Goal: Information Seeking & Learning: Check status

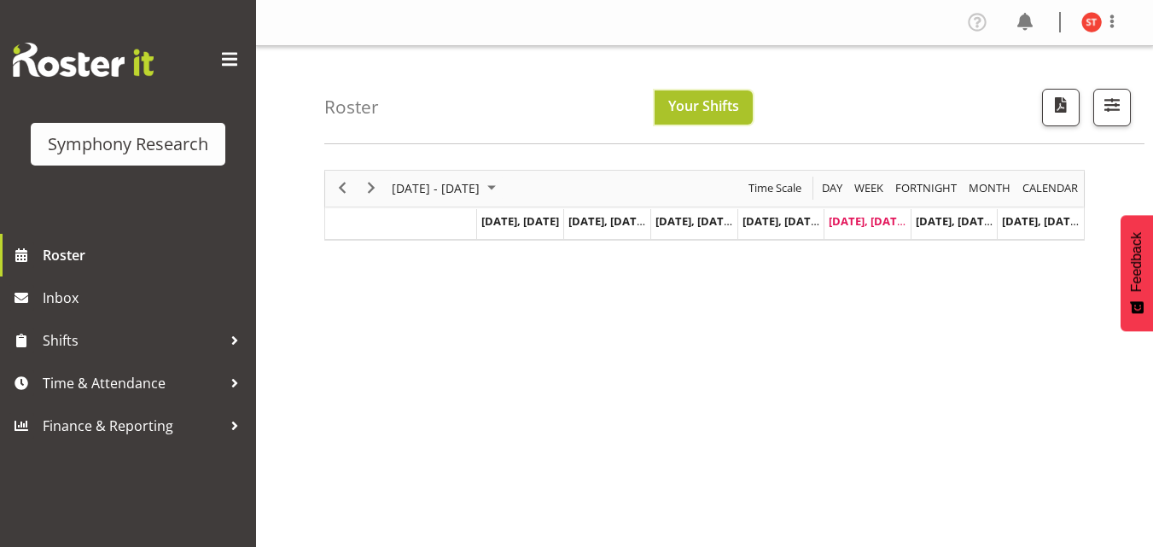
click at [726, 110] on span "Your Shifts" at bounding box center [703, 105] width 71 height 19
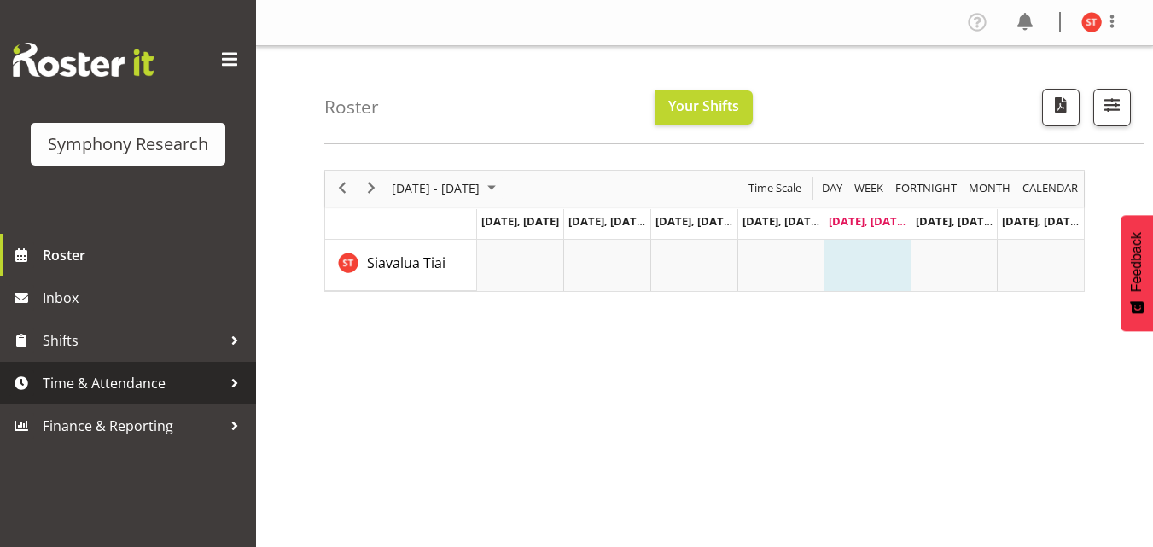
click at [239, 374] on div at bounding box center [235, 383] width 26 height 26
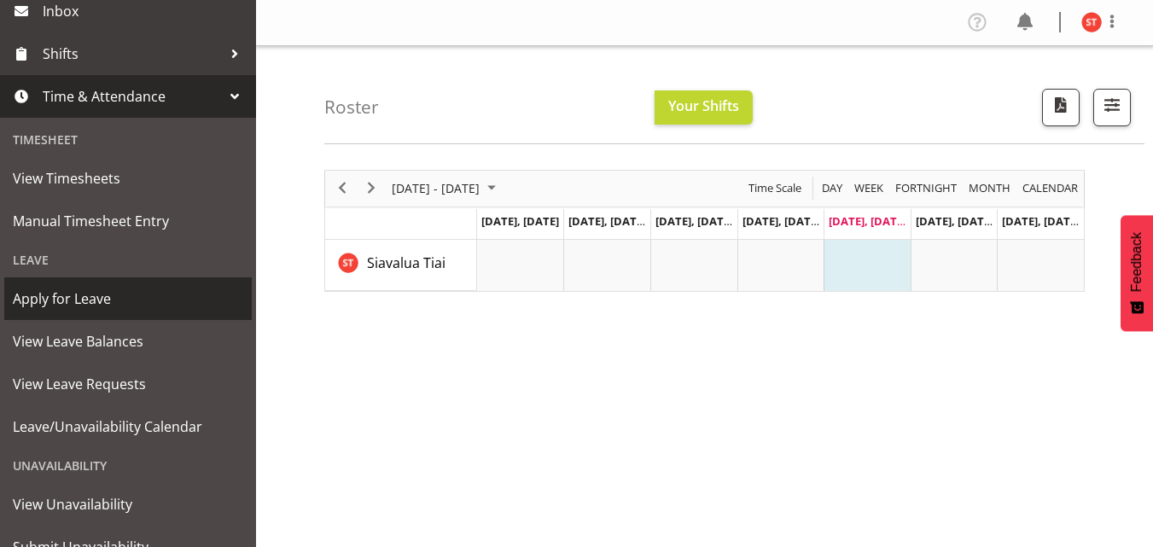
scroll to position [184, 0]
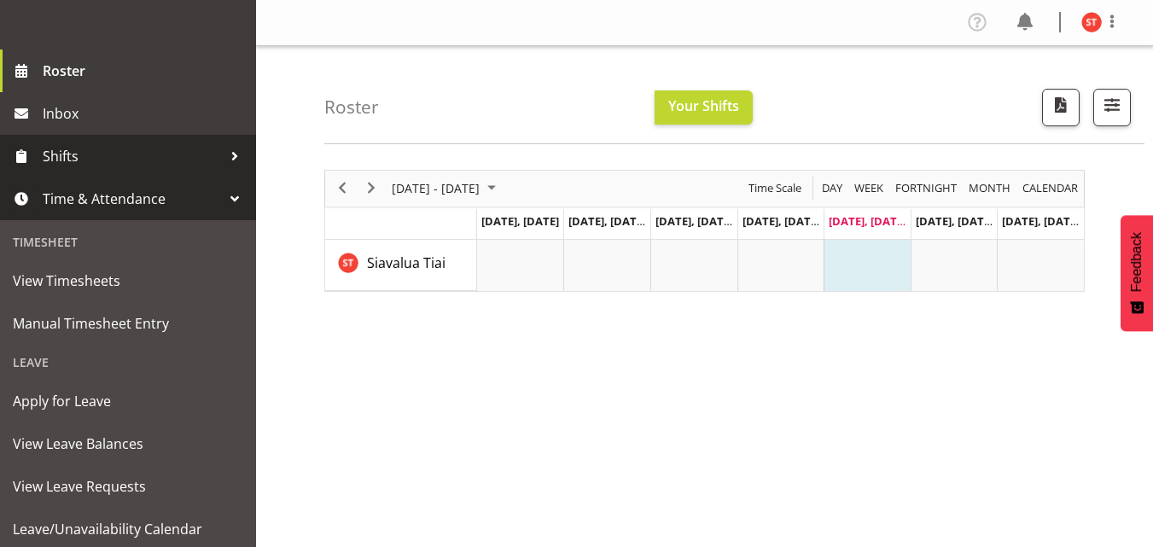
click at [85, 159] on span "Shifts" at bounding box center [132, 156] width 179 height 26
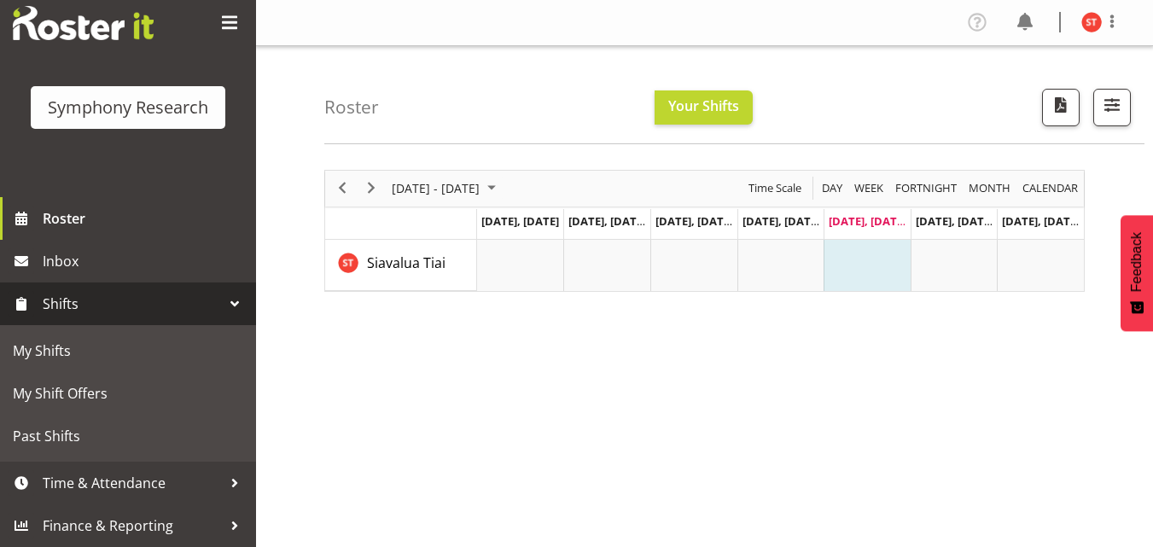
scroll to position [37, 0]
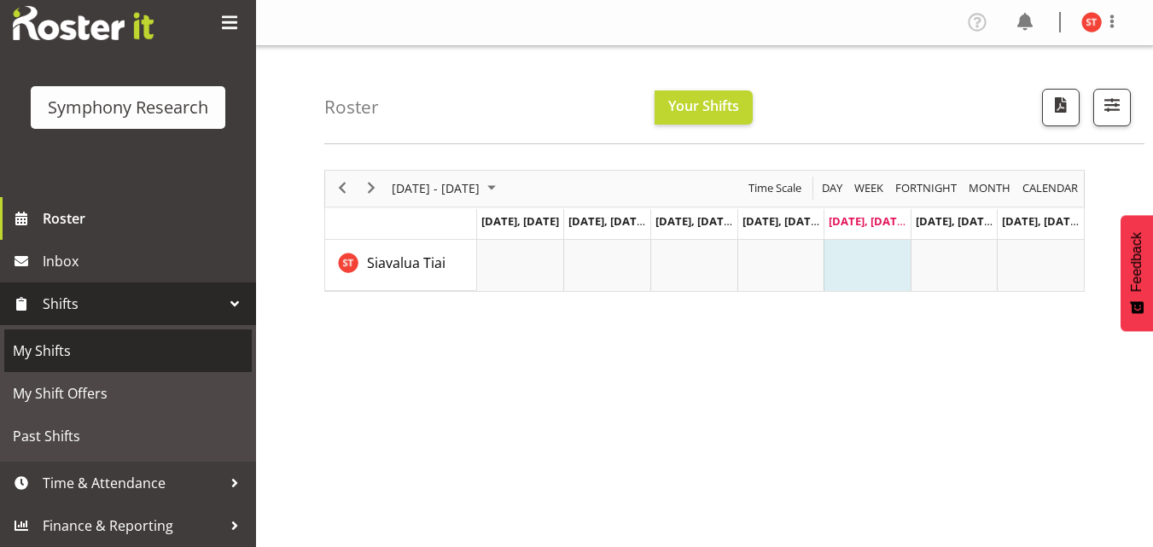
click at [102, 359] on span "My Shifts" at bounding box center [128, 351] width 230 height 26
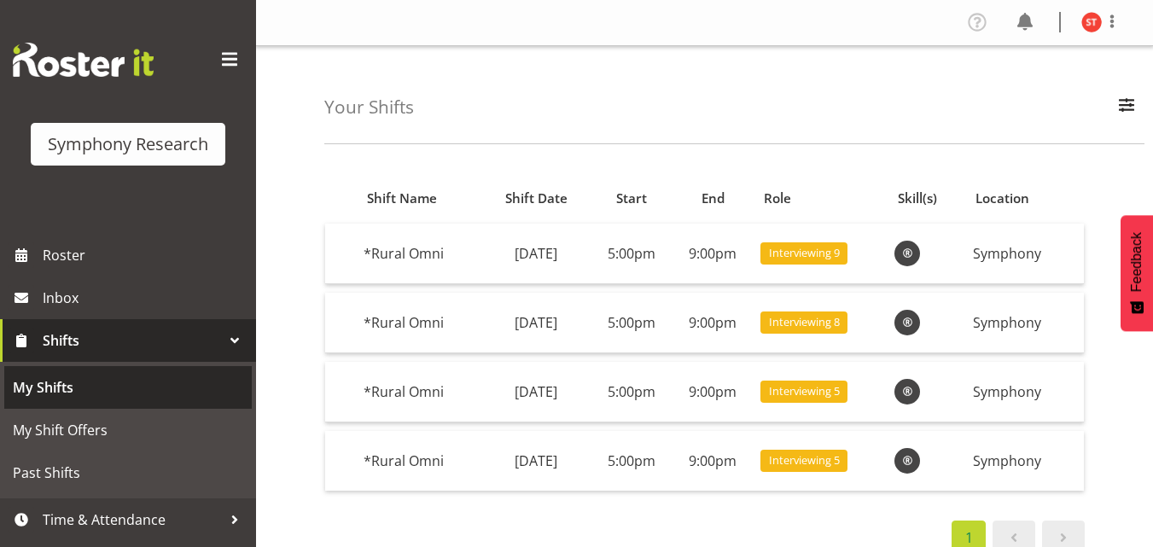
click at [75, 394] on span "My Shifts" at bounding box center [128, 388] width 230 height 26
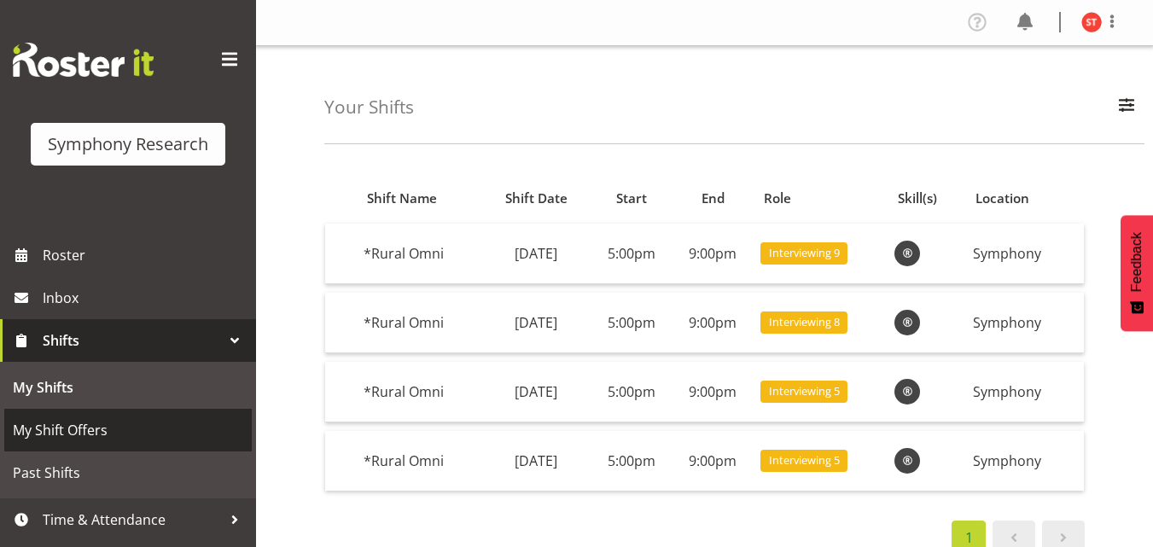
click at [82, 431] on span "My Shift Offers" at bounding box center [128, 430] width 230 height 26
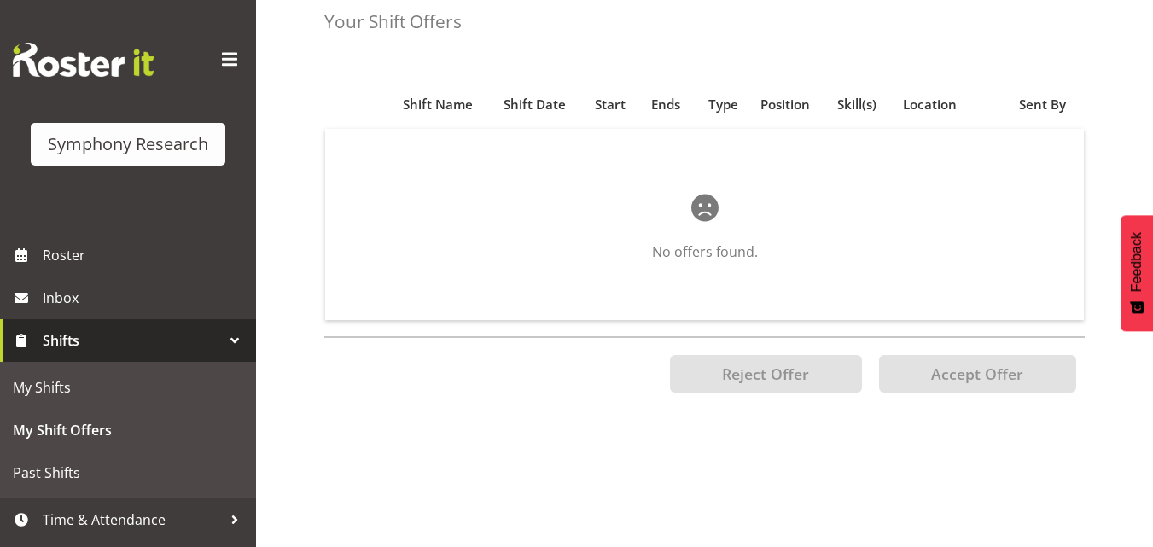
scroll to position [171, 0]
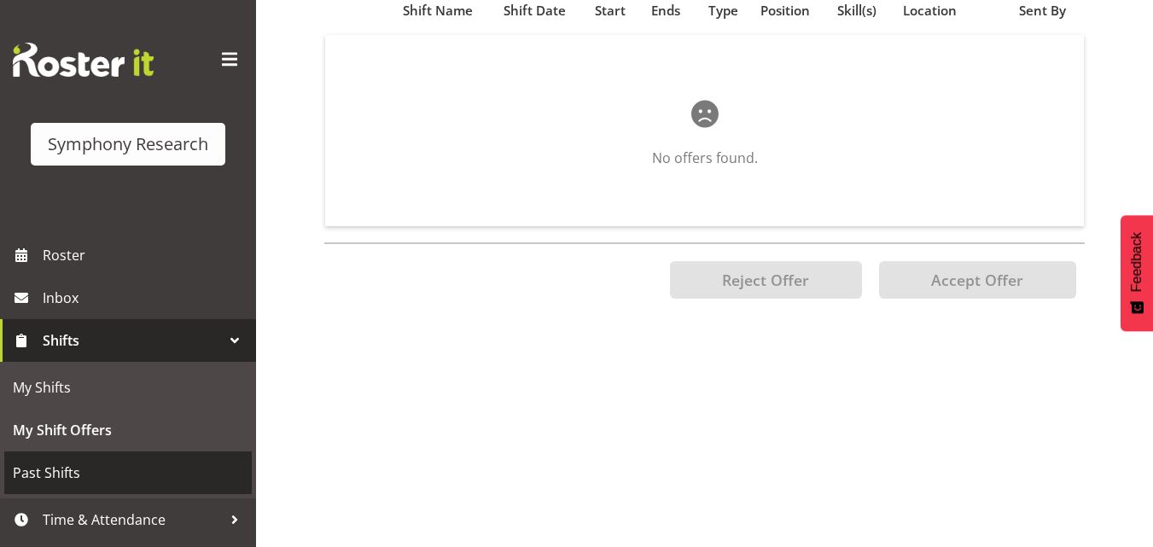
click at [85, 470] on span "Past Shifts" at bounding box center [128, 473] width 230 height 26
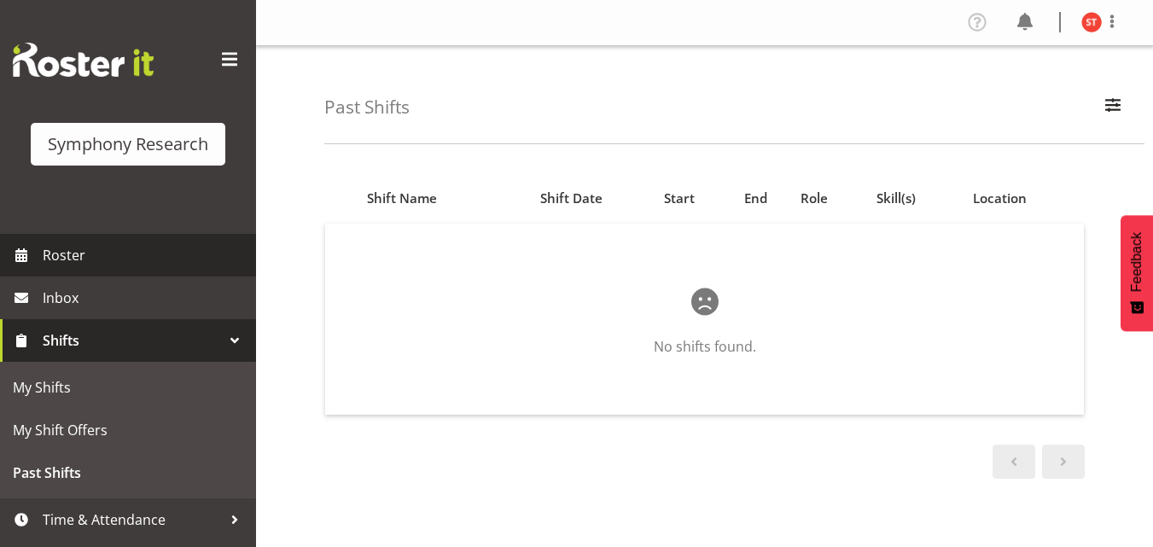
click at [68, 249] on span "Roster" at bounding box center [145, 255] width 205 height 26
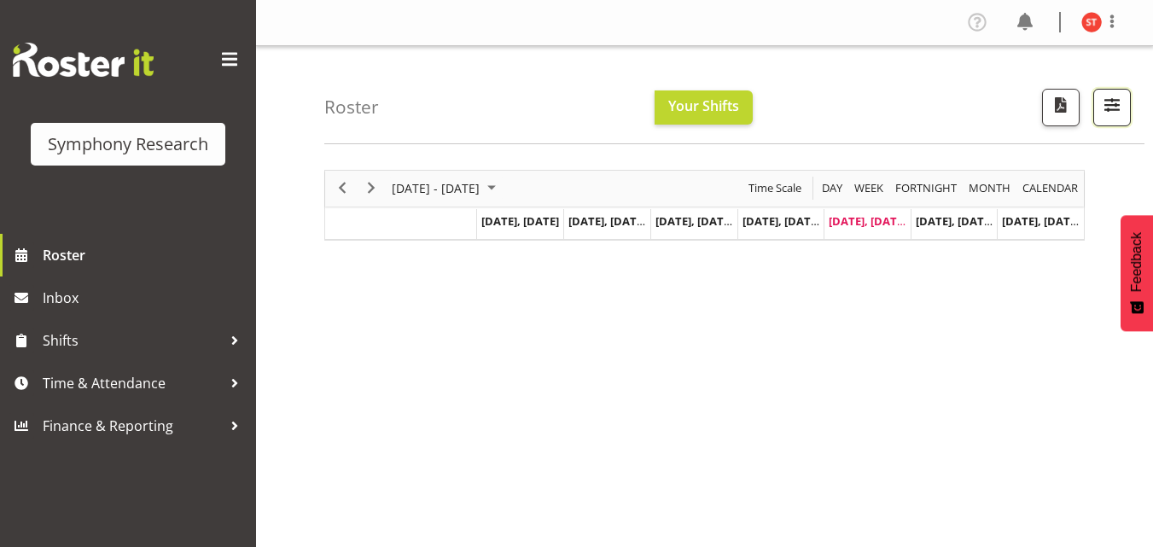
click at [1112, 111] on span "button" at bounding box center [1112, 105] width 22 height 22
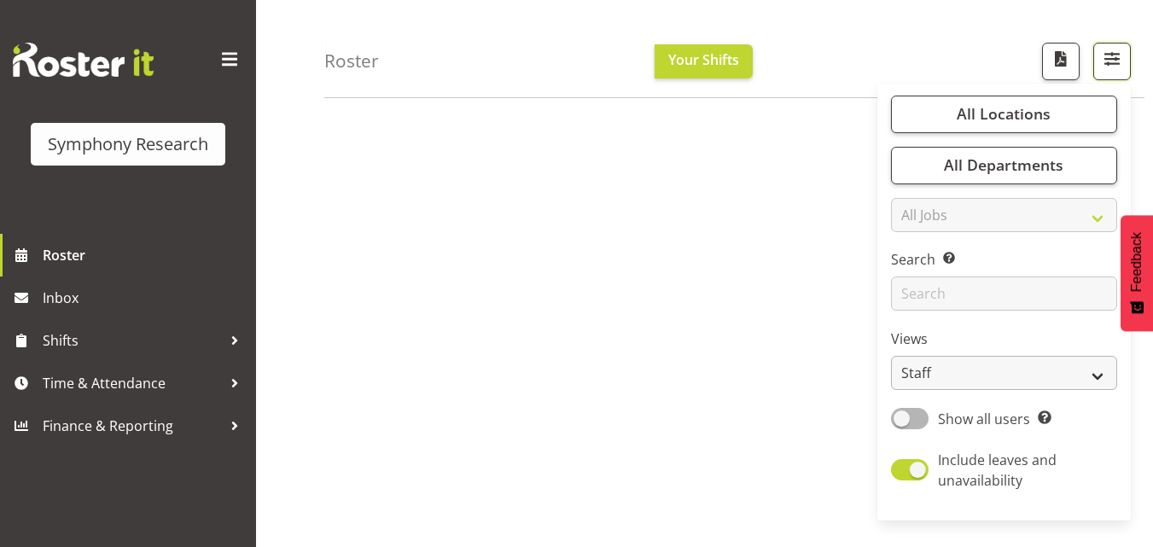
scroll to position [171, 0]
click at [714, 382] on div "[DATE] - [DATE] [DATE] Day Week Fortnight Month calendar Month Agenda Time Scal…" at bounding box center [738, 327] width 829 height 683
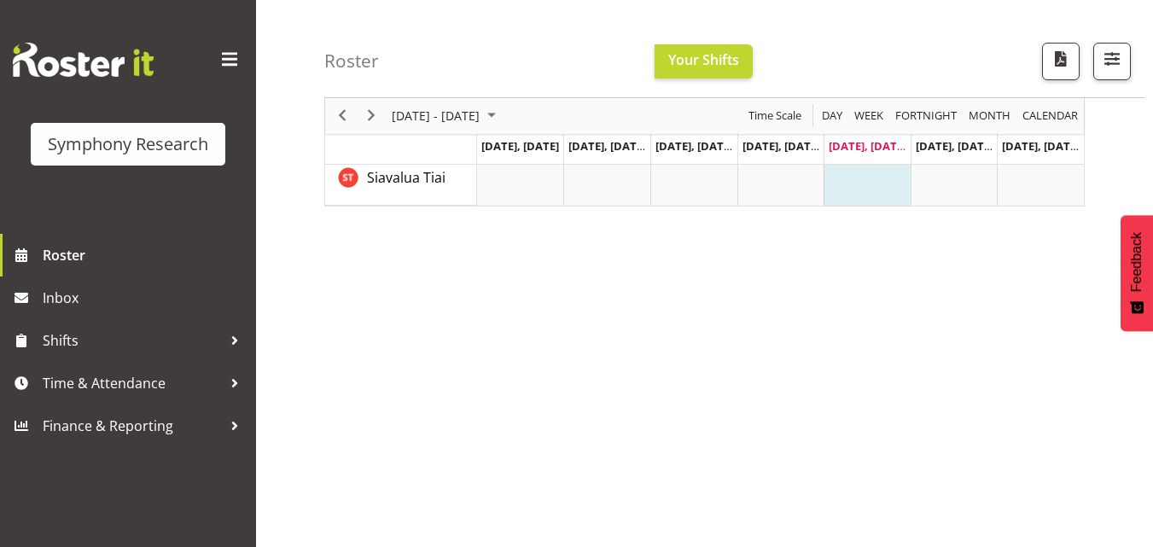
scroll to position [0, 0]
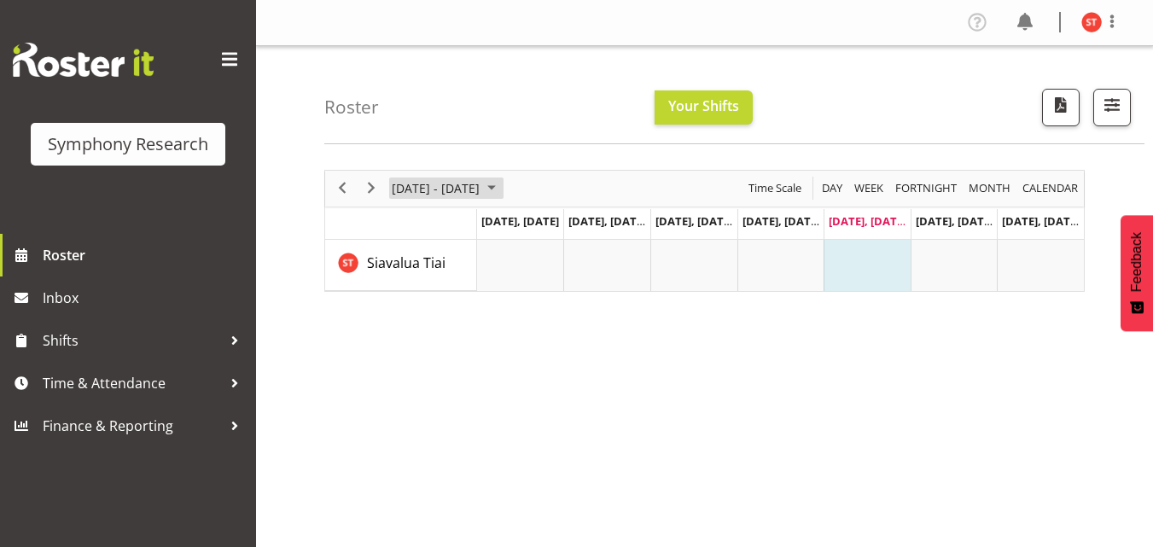
click at [502, 195] on span "August 2025" at bounding box center [491, 188] width 20 height 21
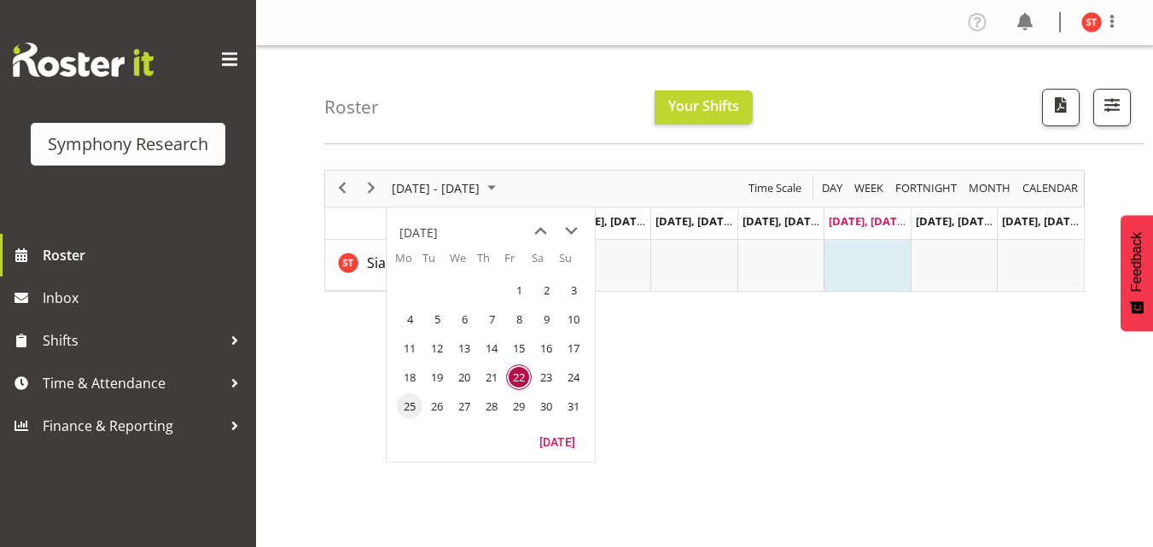
click at [410, 408] on span "25" at bounding box center [410, 407] width 26 height 26
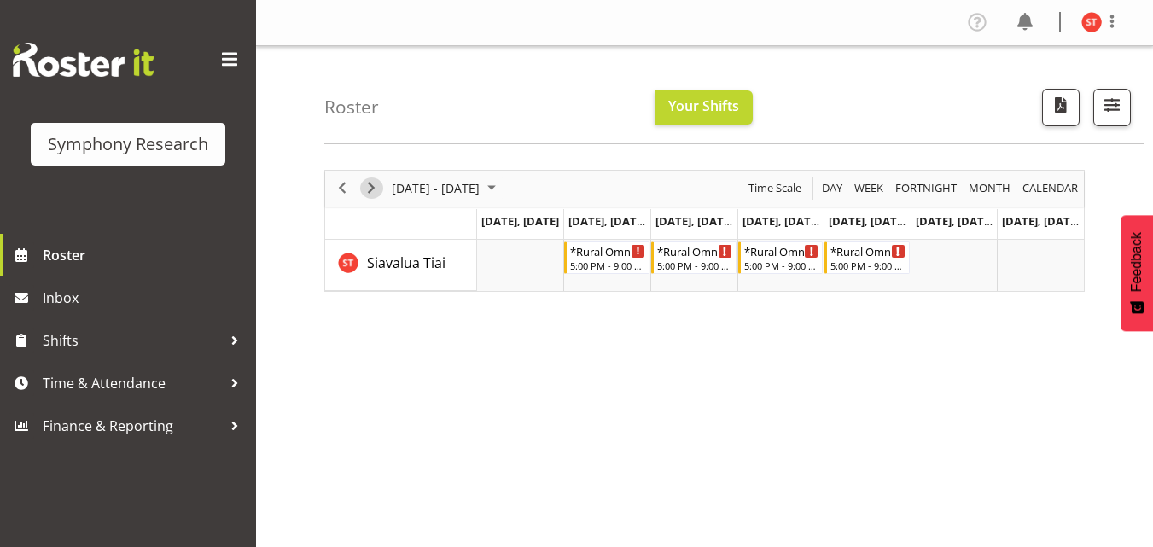
click at [370, 186] on span "Next" at bounding box center [371, 188] width 20 height 21
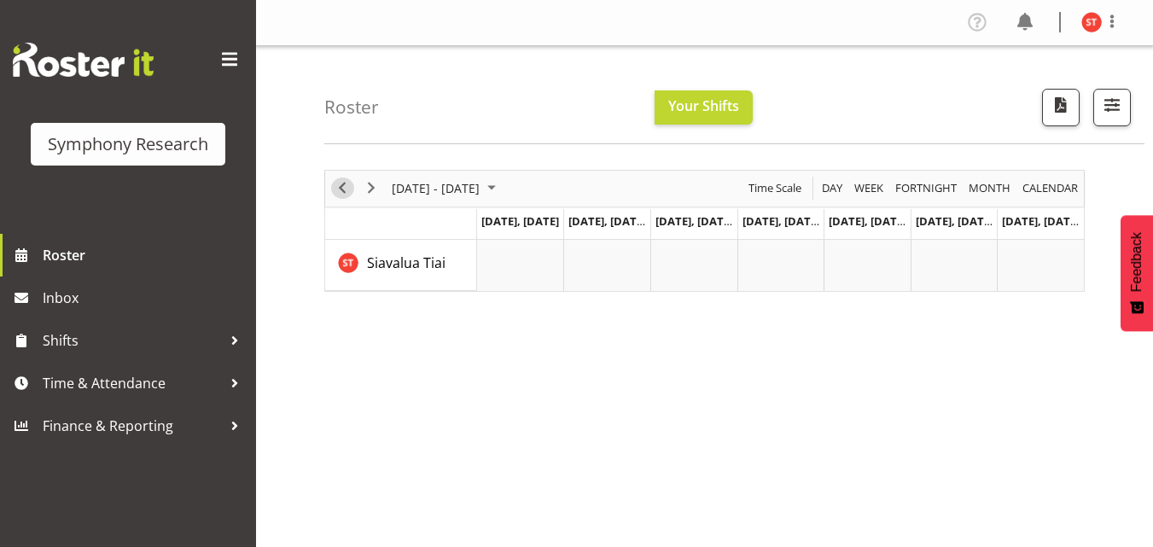
click at [334, 187] on span "Previous" at bounding box center [342, 188] width 20 height 21
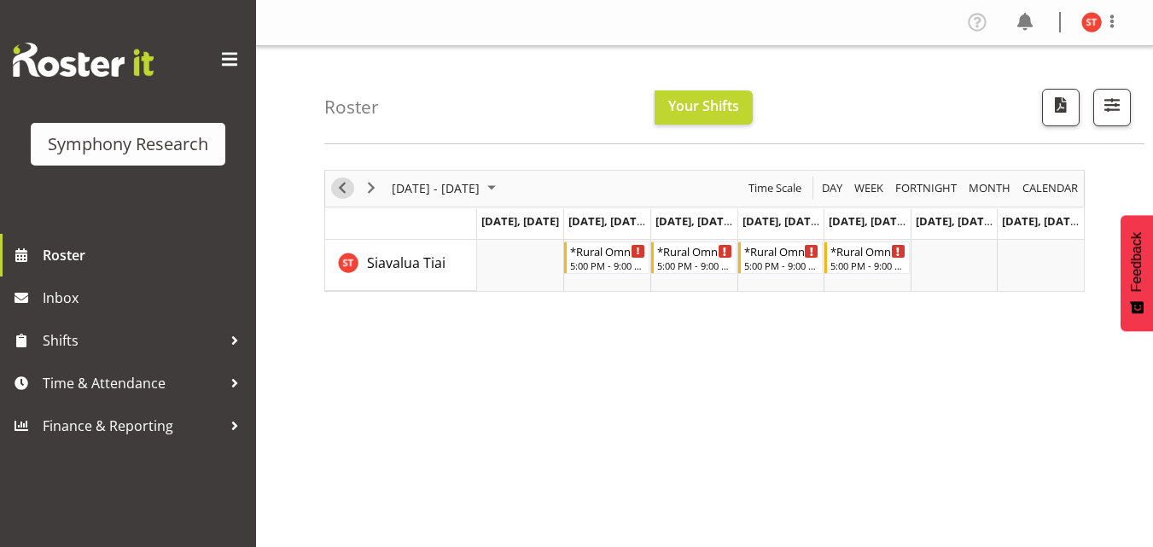
click at [338, 184] on span "Previous" at bounding box center [342, 188] width 20 height 21
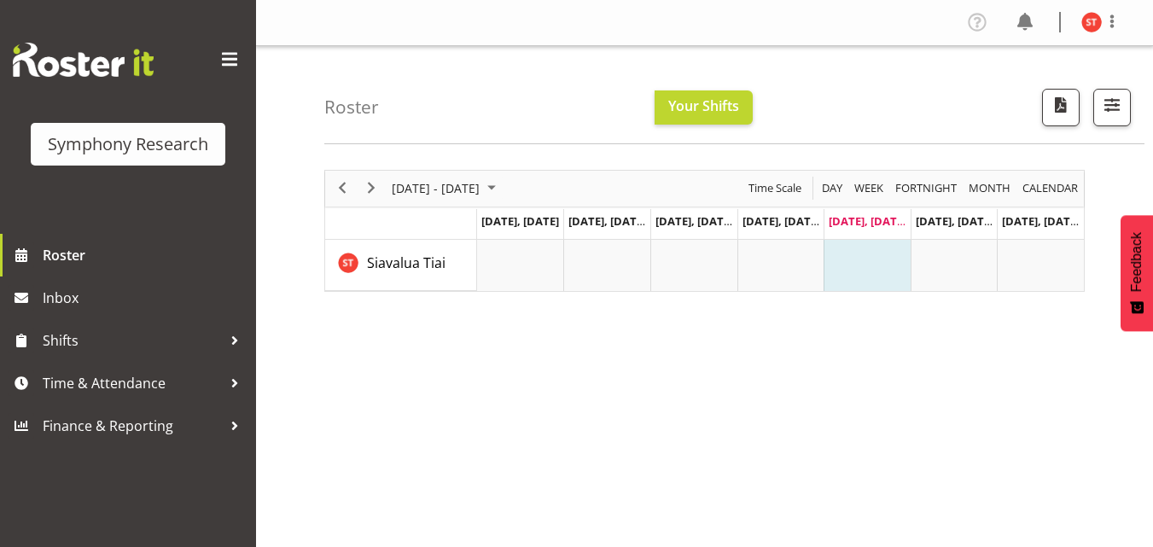
click at [658, 357] on div "[DATE] - [DATE] [DATE] Day Week Fortnight Month calendar Month Agenda Time Scal…" at bounding box center [738, 498] width 829 height 683
click at [807, 429] on div "[DATE] - [DATE] [DATE] Day Week Fortnight Month calendar Month Agenda Time Scal…" at bounding box center [738, 498] width 829 height 683
